Goal: Obtain resource: Obtain resource

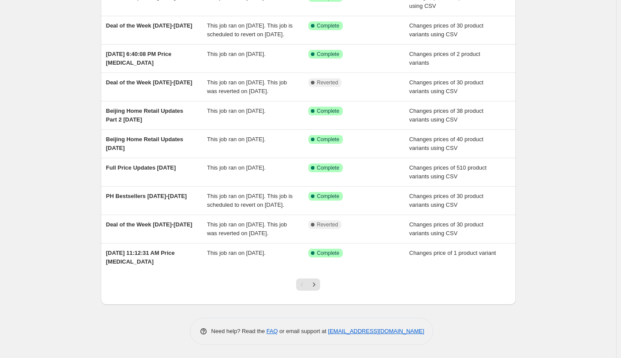
scroll to position [127, 0]
click at [319, 288] on icon "Next" at bounding box center [314, 284] width 9 height 9
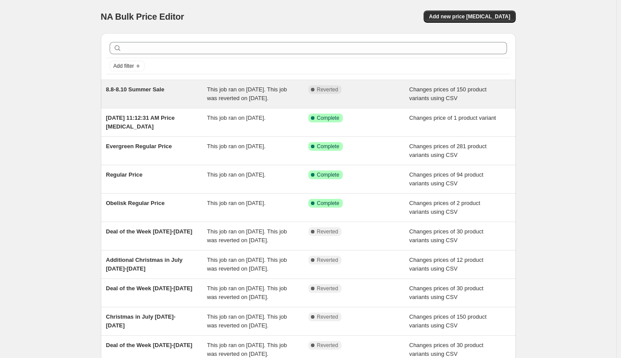
click at [250, 98] on span "This job ran on [DATE]. This job was reverted on [DATE]." at bounding box center [247, 93] width 80 height 15
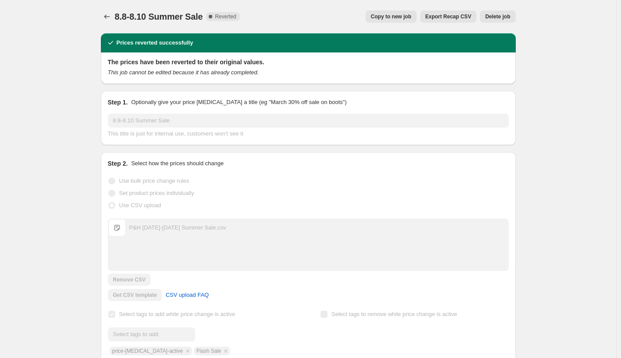
click at [401, 19] on span "Copy to new job" at bounding box center [391, 16] width 41 height 7
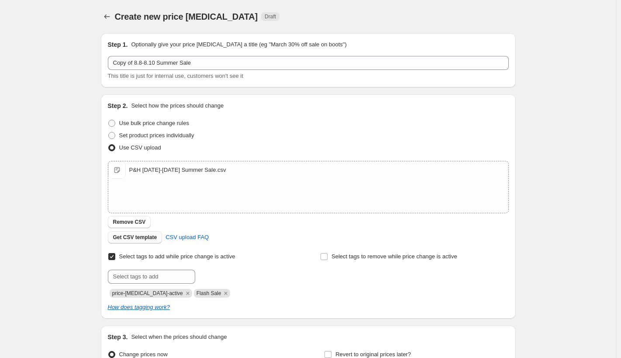
click at [151, 236] on span "Get CSV template" at bounding box center [135, 237] width 44 height 7
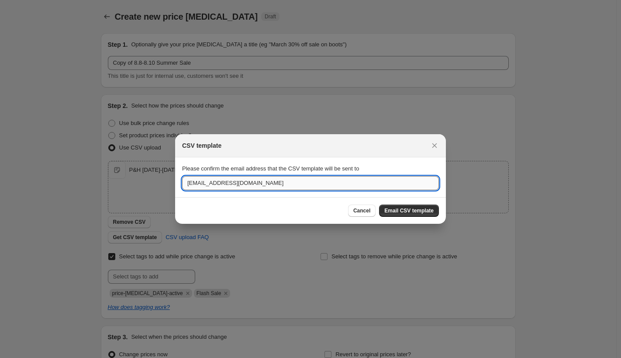
click at [215, 185] on input "[EMAIL_ADDRESS][DOMAIN_NAME]" at bounding box center [310, 183] width 257 height 14
type input "[EMAIL_ADDRESS][DOMAIN_NAME]"
click at [401, 210] on span "Email CSV template" at bounding box center [409, 210] width 49 height 7
